Goal: Browse casually

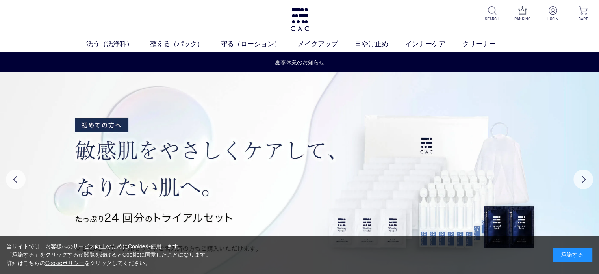
click at [487, 252] on div "当サイトでは、お客様へのサービス向上のためにCookieを使用します。 「承諾する」をクリックするか閲覧を続けるとCookieに同意したことになります。 詳細…" at bounding box center [299, 254] width 599 height 38
